Goal: Information Seeking & Learning: Learn about a topic

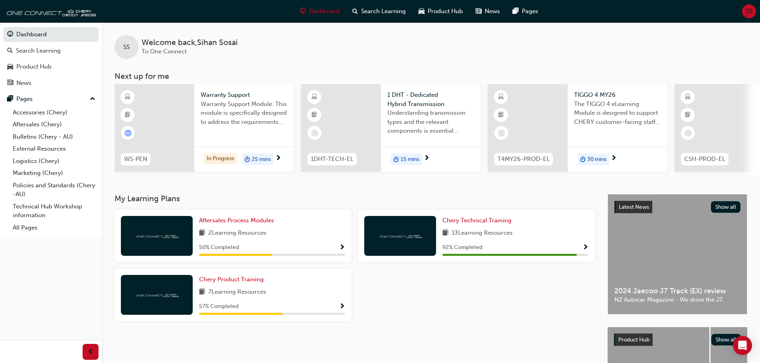
drag, startPoint x: 443, startPoint y: 342, endPoint x: 436, endPoint y: 317, distance: 25.9
click at [443, 342] on div "My Learning Plans Aftersales Process Modules 2 Learning Resources 50 % Complete…" at bounding box center [360, 317] width 493 height 247
click at [44, 36] on link "Dashboard" at bounding box center [50, 34] width 95 height 15
click at [51, 126] on link "Aftersales (Chery)" at bounding box center [54, 124] width 89 height 12
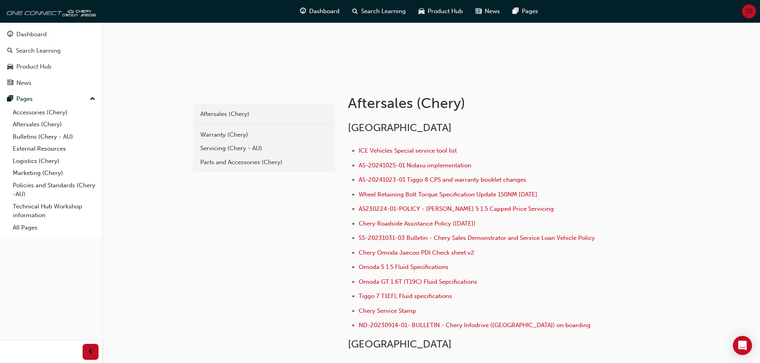
scroll to position [132, 0]
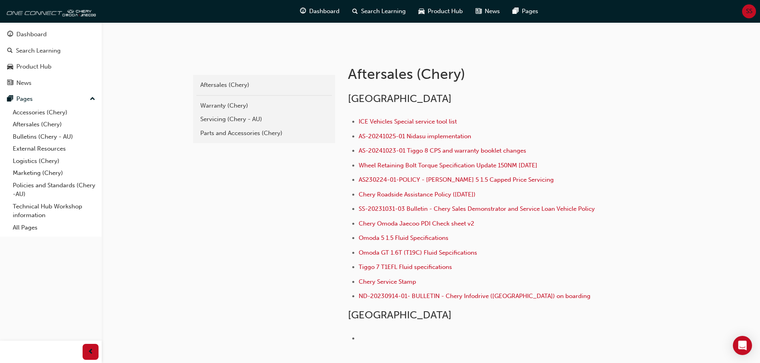
click at [672, 186] on div "chery-aftersales Aftersales (Chery) Warranty (Chery) Servicing (Chery - AU) Par…" at bounding box center [380, 149] width 760 height 563
click at [547, 330] on div "Australia ICE Vehicles Special service tool list AS-20241025-01 Nidasu implemen…" at bounding box center [477, 223] width 259 height 261
click at [684, 314] on div "chery-aftersales Aftersales (Chery) Warranty (Chery) Servicing (Chery - AU) Par…" at bounding box center [380, 149] width 760 height 563
